Goal: Information Seeking & Learning: Find specific fact

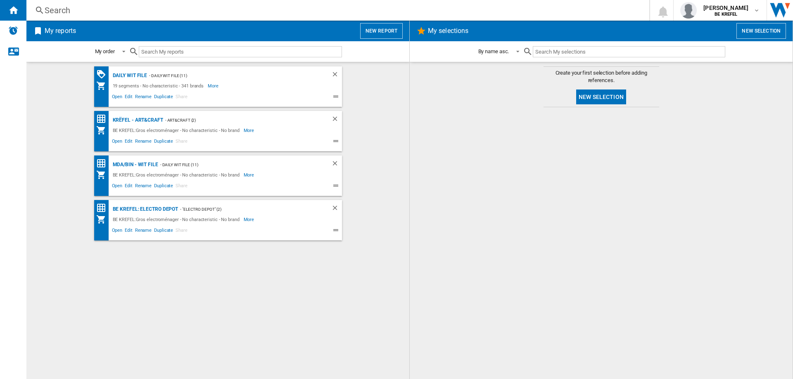
click at [91, 9] on div "Search" at bounding box center [336, 11] width 583 height 12
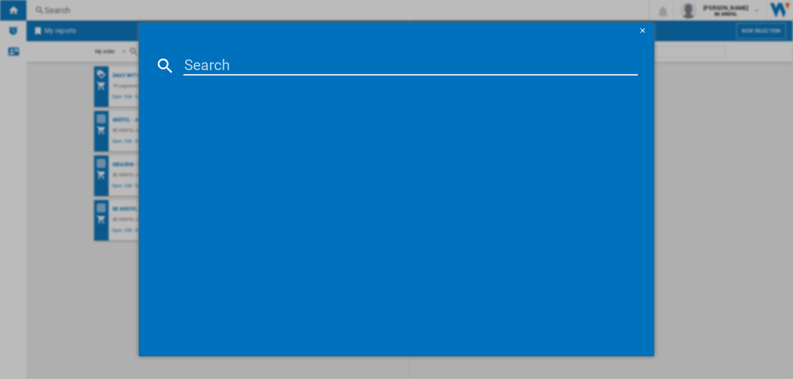
click at [206, 61] on input at bounding box center [410, 66] width 454 height 20
paste input "FR804000"
click at [261, 69] on input "FR804000" at bounding box center [410, 66] width 454 height 20
type input "F"
type input "21009771"
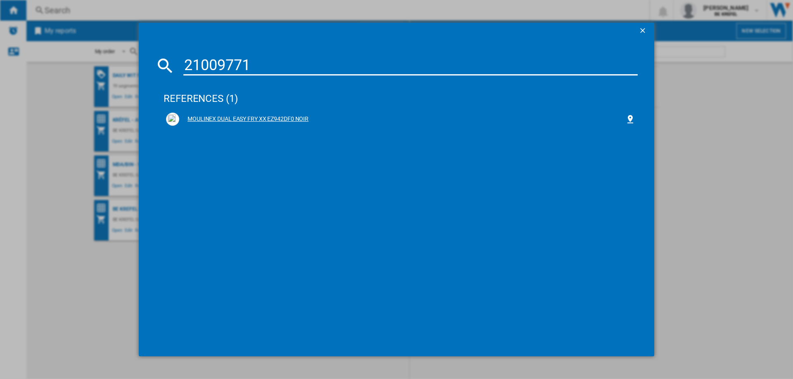
click at [240, 118] on div "MOULINEX DUAL EASY FRY XX EZ942DF0 NOIR" at bounding box center [402, 119] width 446 height 8
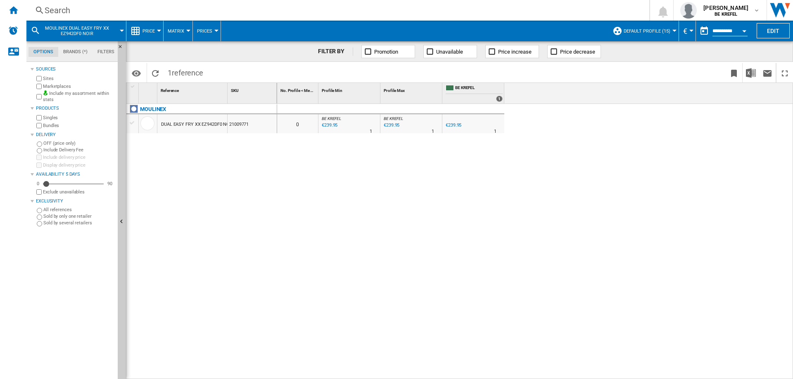
click at [303, 220] on div "0 0 BE KREFEL : BE FR KREFEL 0.0 % €239.95 % N/A 1 BE KREFEL : BE FR KREFEL BE …" at bounding box center [535, 242] width 516 height 276
